Goal: Task Accomplishment & Management: Manage account settings

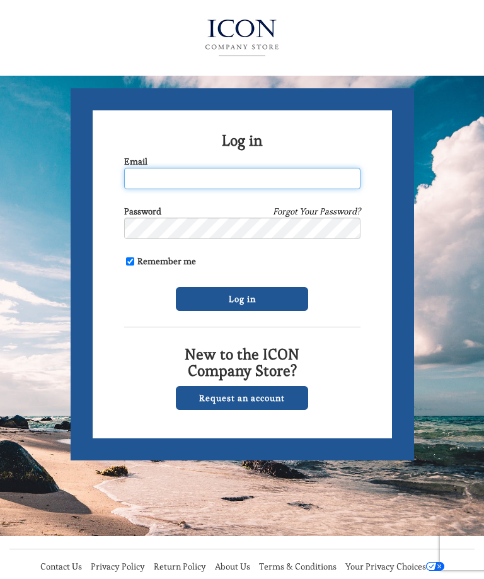
click at [143, 180] on input "Email" at bounding box center [242, 178] width 236 height 21
type input "[EMAIL_ADDRESS][DOMAIN_NAME]"
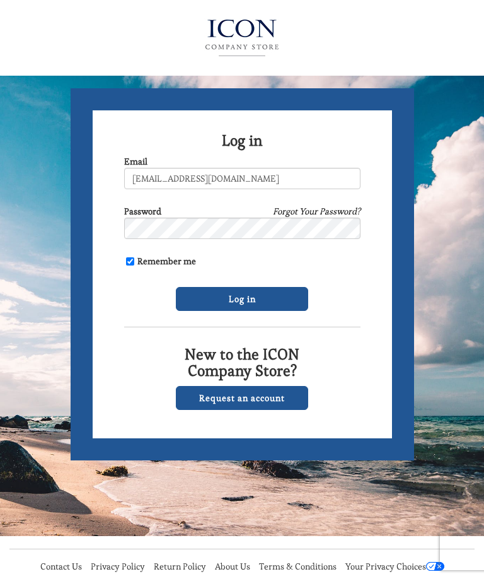
click at [229, 298] on input "Log in" at bounding box center [242, 299] width 132 height 24
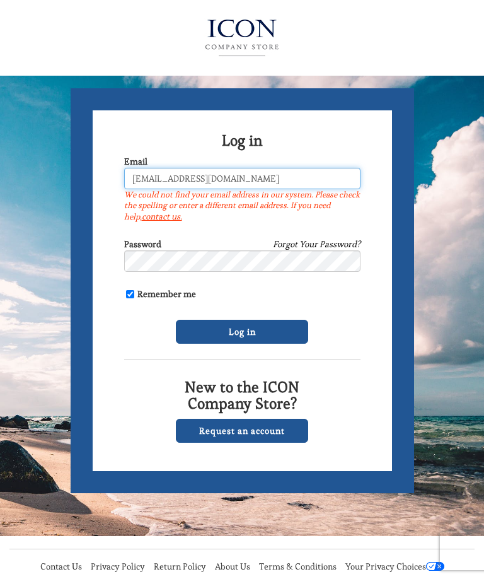
click at [236, 178] on input "[EMAIL_ADDRESS][DOMAIN_NAME]" at bounding box center [242, 178] width 236 height 21
type input "c"
type input "[EMAIL_ADDRESS][DOMAIN_NAME]"
click at [227, 336] on input "Log in" at bounding box center [242, 332] width 132 height 24
click at [180, 212] on label "We could not find your email address in our system. Please check the spelling o…" at bounding box center [242, 205] width 236 height 33
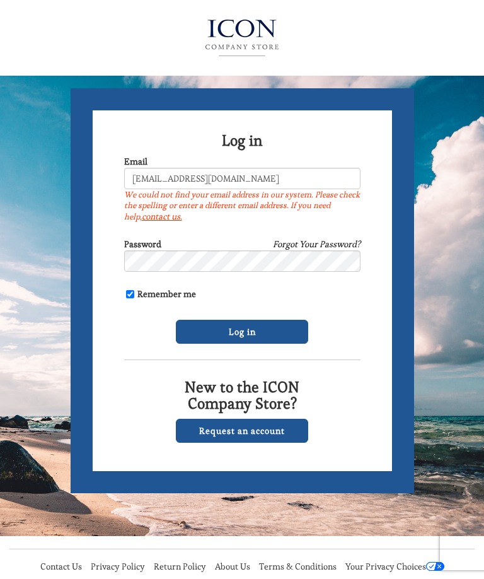
click at [180, 189] on input "[EMAIL_ADDRESS][DOMAIN_NAME]" at bounding box center [242, 178] width 236 height 21
click at [231, 182] on input "[EMAIL_ADDRESS][DOMAIN_NAME]" at bounding box center [242, 178] width 236 height 21
